Goal: Transaction & Acquisition: Purchase product/service

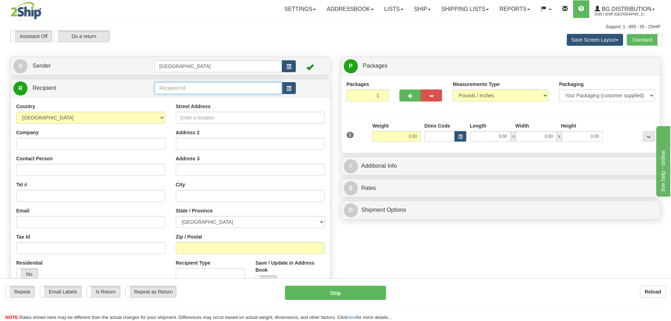
click at [180, 89] on input "text" at bounding box center [218, 88] width 127 height 12
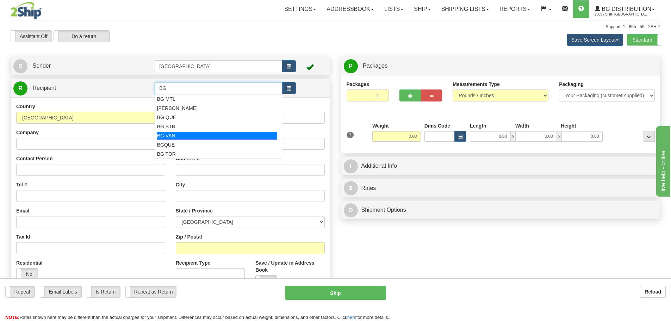
click at [177, 136] on div "BG VAN" at bounding box center [217, 136] width 121 height 8
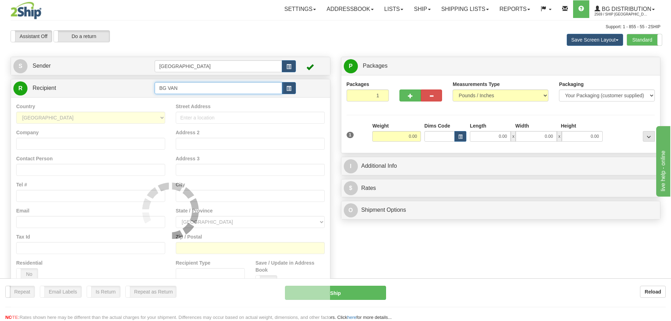
type input "BG VAN"
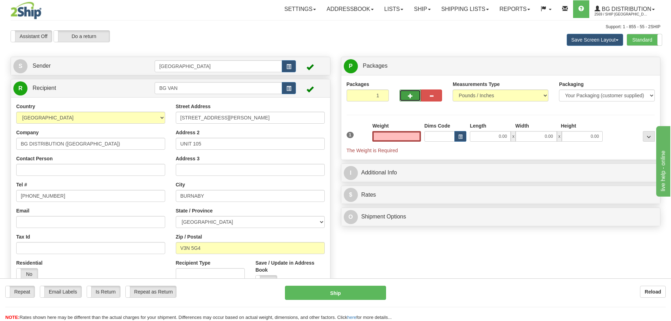
type input "0.00"
click at [409, 98] on span "button" at bounding box center [410, 96] width 5 height 5
type input "2"
click at [634, 64] on span "Package Level" at bounding box center [640, 66] width 28 height 5
radio input "true"
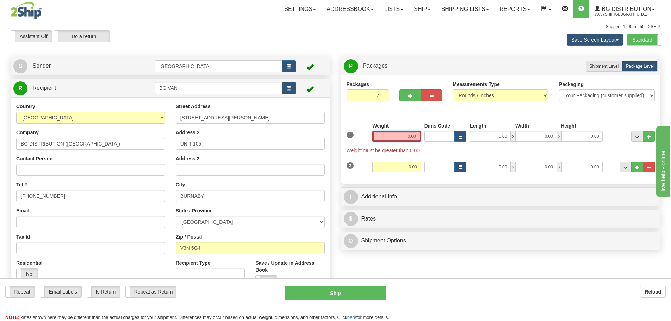
click at [417, 137] on input "0.00" at bounding box center [396, 136] width 49 height 11
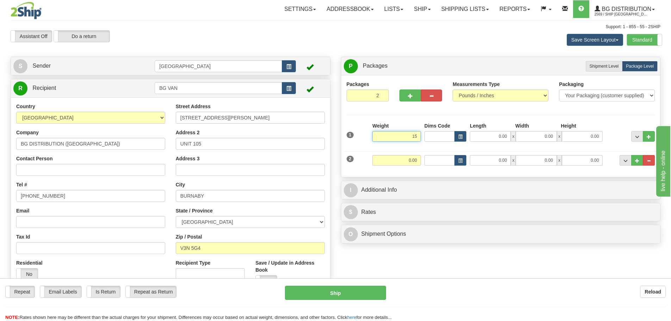
type input "15.00"
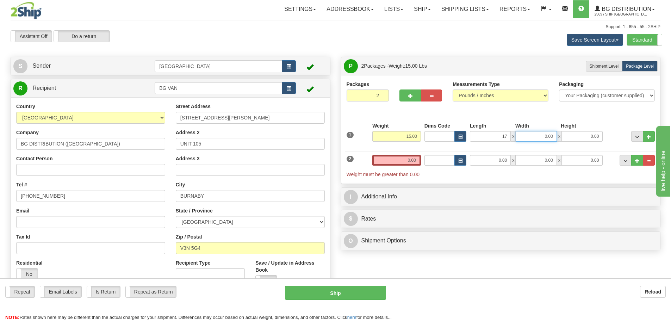
type input "17.00"
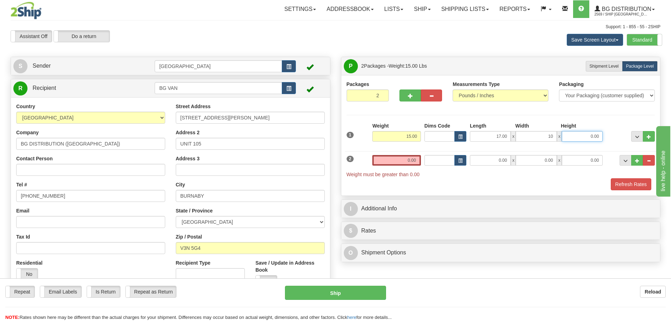
type input "10.00"
type input "7.00"
click at [416, 161] on input "0.00" at bounding box center [396, 160] width 49 height 11
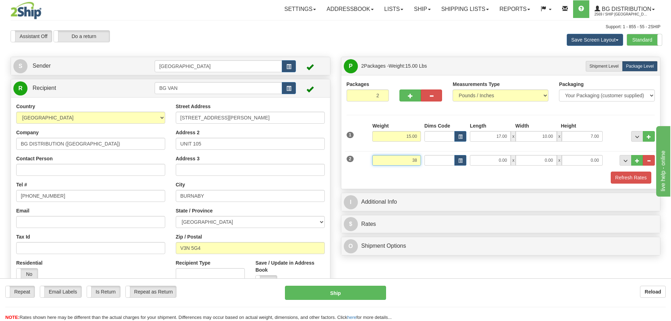
type input "38.00"
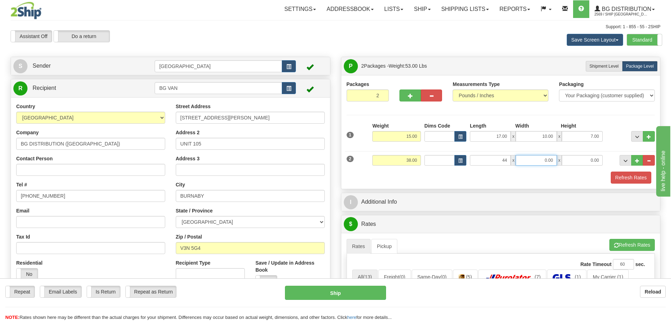
type input "44.00"
type input "10.00"
type input "8.00"
click at [626, 178] on button "Refresh Rates" at bounding box center [630, 177] width 40 height 12
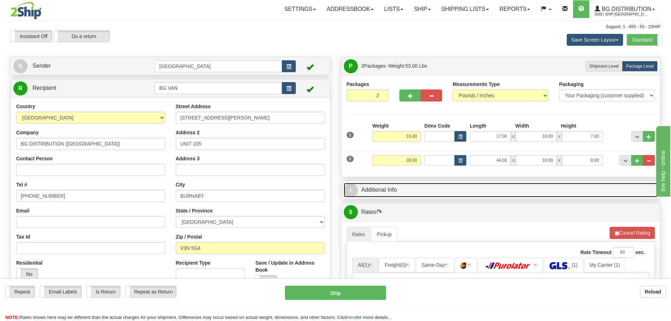
click at [450, 193] on link "I Additional Info" at bounding box center [501, 190] width 314 height 14
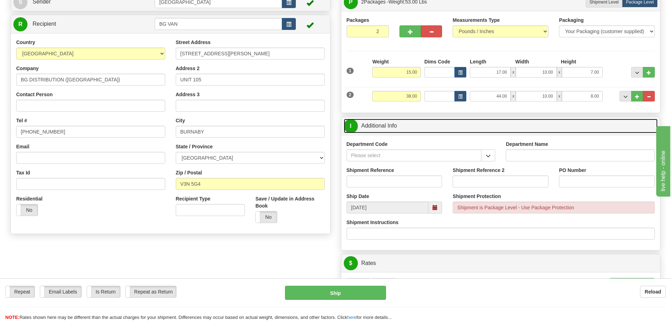
scroll to position [70, 0]
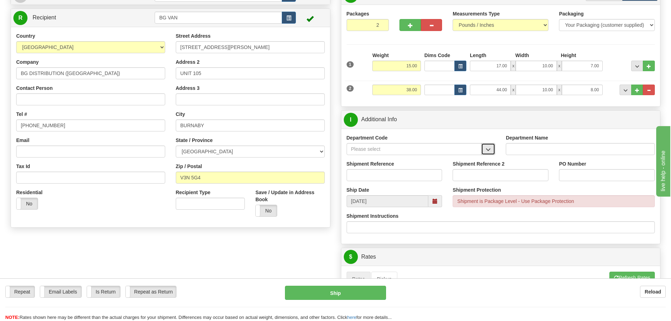
click at [488, 148] on span "button" at bounding box center [487, 149] width 5 height 5
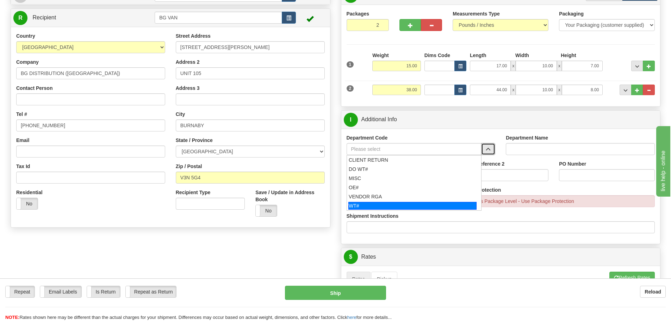
click at [389, 204] on div "WT#" at bounding box center [412, 206] width 128 height 8
type input "WT#"
type input "WAREHOUSE TRANSFERS"
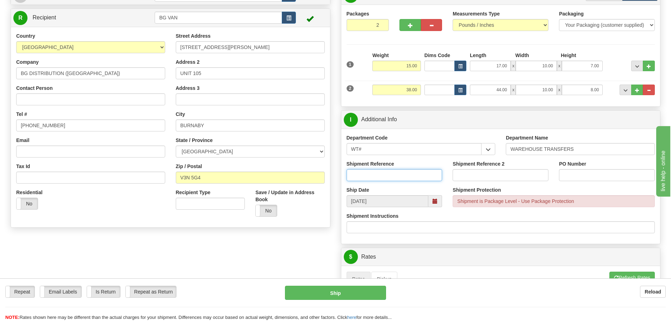
click at [388, 176] on input "Shipment Reference" at bounding box center [394, 175] width 96 height 12
type input "167157 167220 167336 167432 167507"
click at [576, 174] on input "PO Number" at bounding box center [607, 175] width 96 height 12
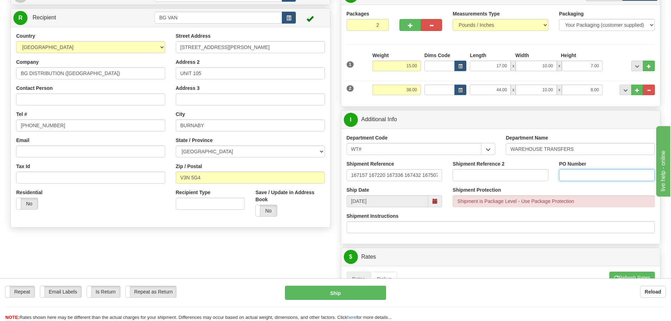
type input "N/A"
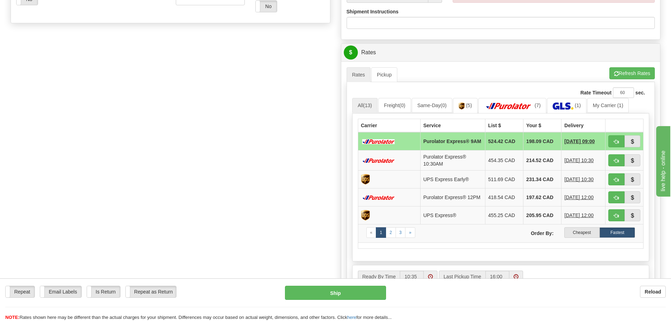
scroll to position [282, 0]
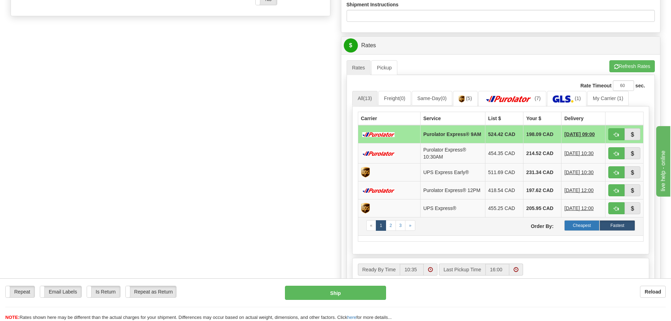
click at [582, 229] on label "Cheapest" at bounding box center [582, 225] width 36 height 11
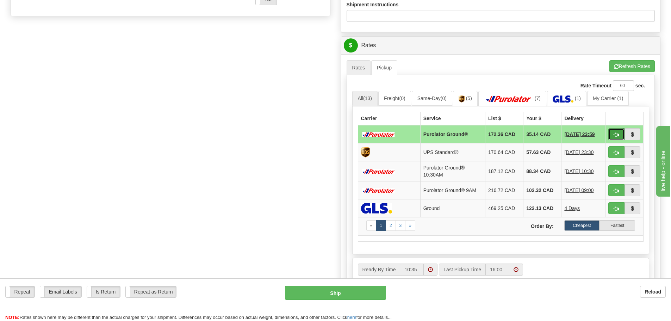
click at [614, 132] on span "button" at bounding box center [616, 134] width 5 height 5
type input "260"
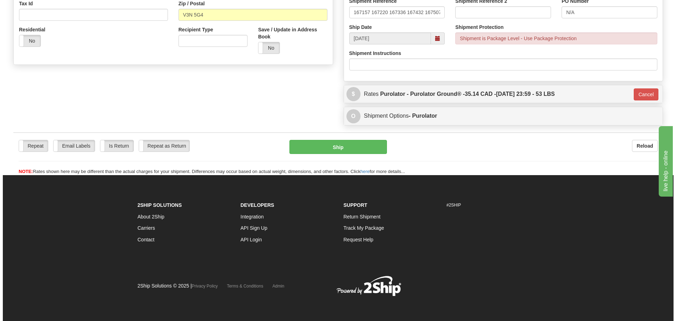
scroll to position [233, 0]
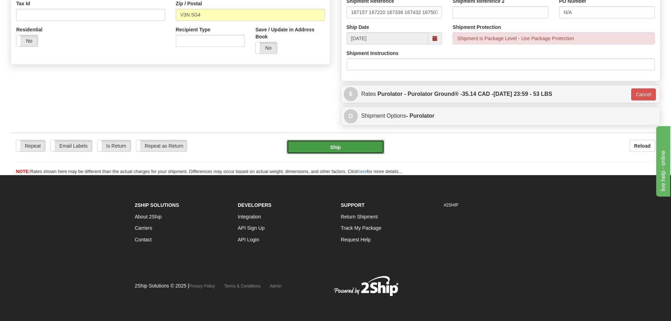
click at [349, 149] on button "Ship" at bounding box center [336, 147] width 98 height 14
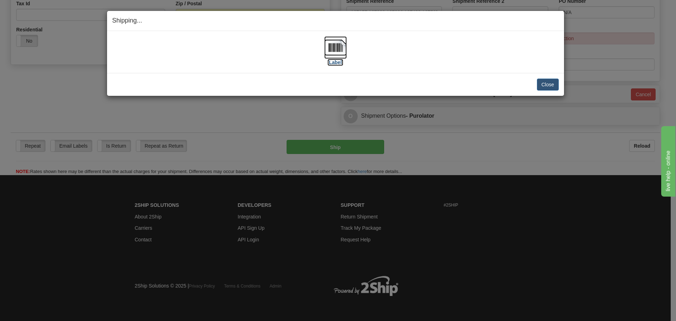
click at [334, 64] on label "[Label]" at bounding box center [335, 62] width 16 height 7
click at [546, 85] on button "Close" at bounding box center [548, 85] width 22 height 12
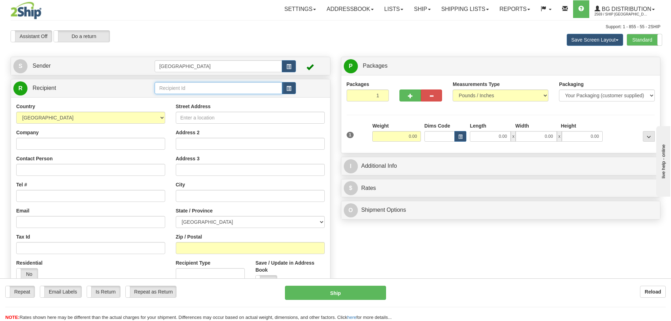
click at [208, 88] on input "text" at bounding box center [218, 88] width 127 height 12
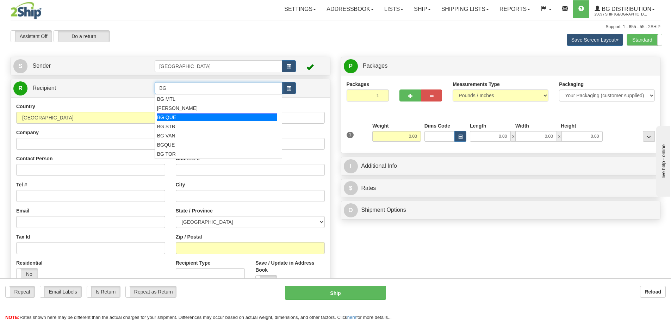
click at [178, 117] on div "BG QUE" at bounding box center [217, 117] width 121 height 8
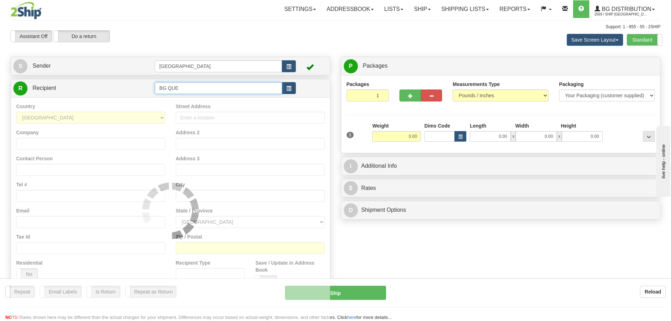
type input "BG QUE"
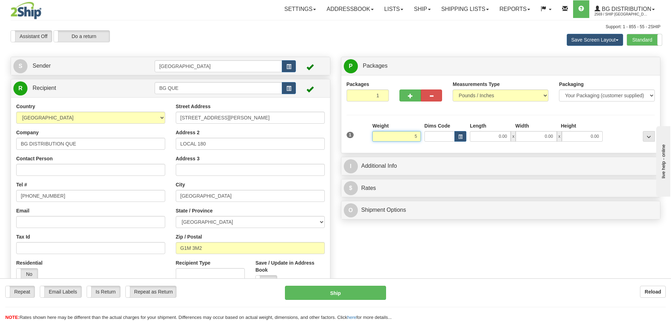
type input "5.00"
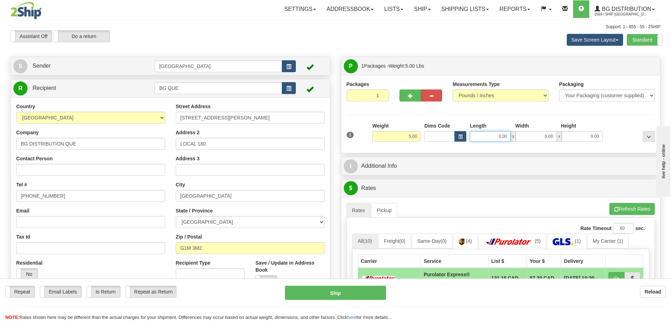
type input "1"
type input "22.00"
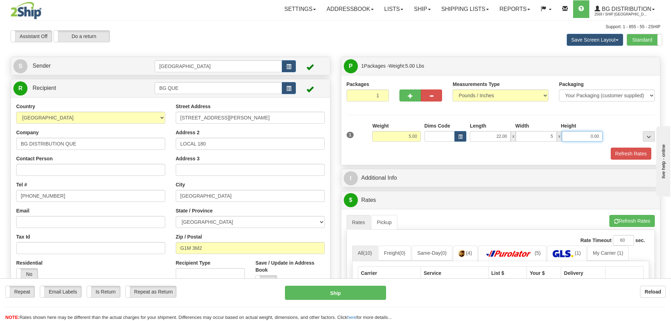
type input "5.00"
type input "4.00"
click at [627, 155] on button "Refresh Rates" at bounding box center [630, 154] width 40 height 12
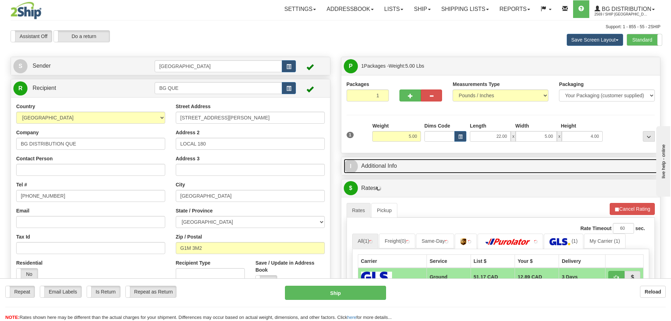
click at [503, 170] on link "I Additional Info" at bounding box center [501, 166] width 314 height 14
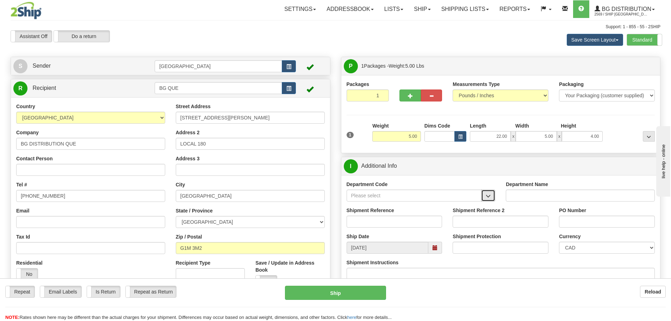
click at [486, 194] on span "button" at bounding box center [487, 196] width 5 height 5
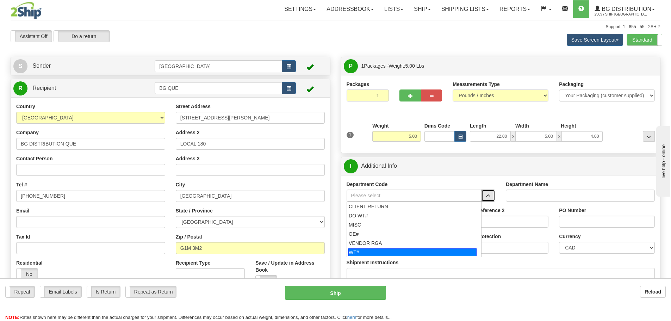
click at [409, 251] on div "WT#" at bounding box center [412, 252] width 128 height 8
type input "WT#"
type input "WAREHOUSE TRANSFERS"
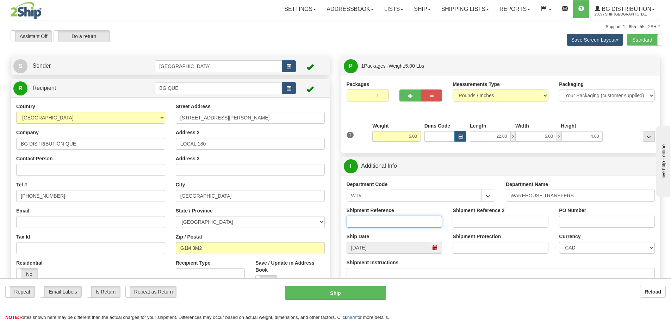
click at [419, 218] on input "Shipment Reference" at bounding box center [394, 221] width 96 height 12
type input "167195-00 167451-00"
type input "N/A"
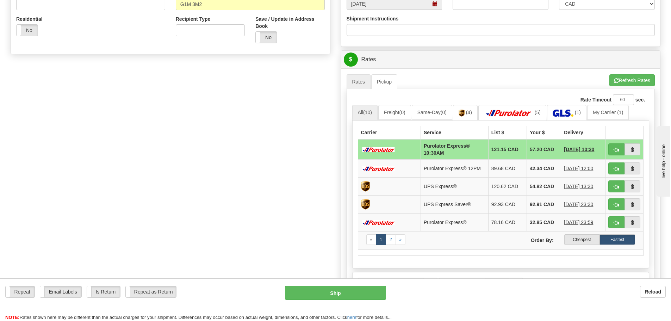
scroll to position [246, 0]
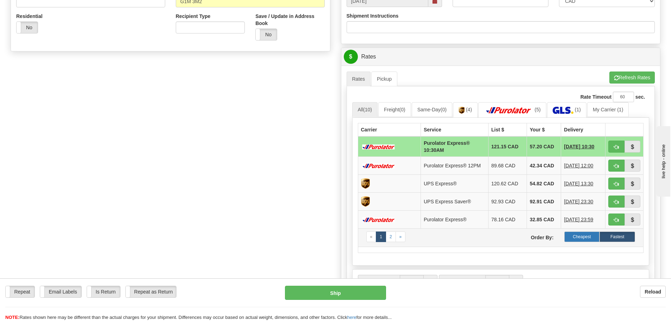
click at [575, 236] on label "Cheapest" at bounding box center [582, 236] width 36 height 11
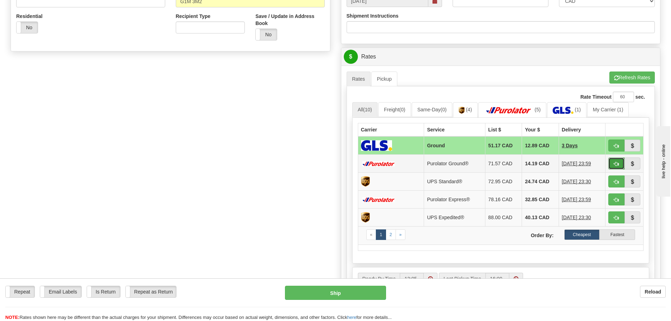
click at [615, 162] on span "button" at bounding box center [616, 164] width 5 height 5
type input "260"
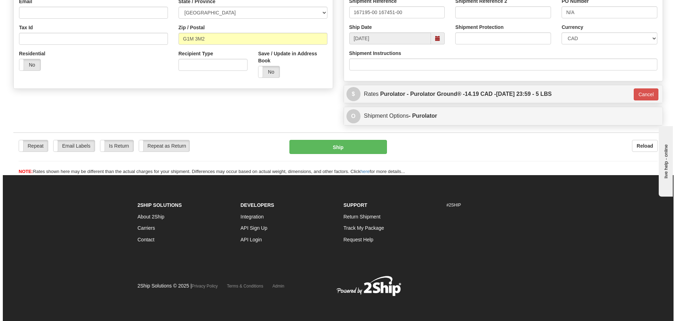
scroll to position [209, 0]
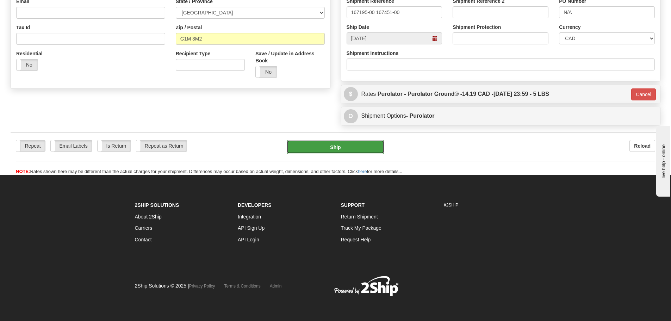
click at [338, 149] on button "Ship" at bounding box center [336, 147] width 98 height 14
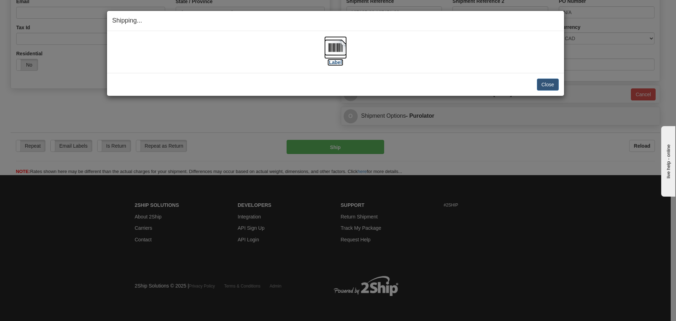
click at [339, 63] on label "[Label]" at bounding box center [335, 62] width 16 height 7
click at [543, 84] on button "Close" at bounding box center [548, 85] width 22 height 12
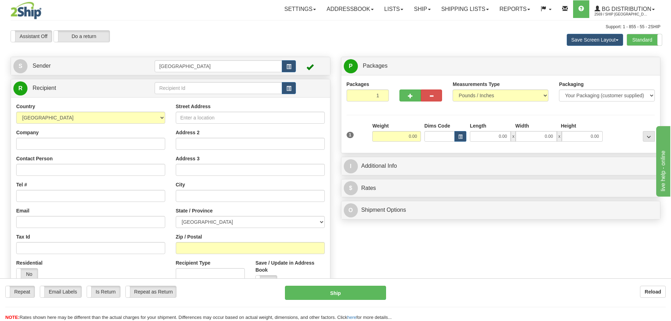
click at [487, 281] on div "Repeat Repeat Email Labels Email Labels Edit Is Return Is Return Repeat as Retu…" at bounding box center [335, 299] width 671 height 43
